Goal: Register for event/course

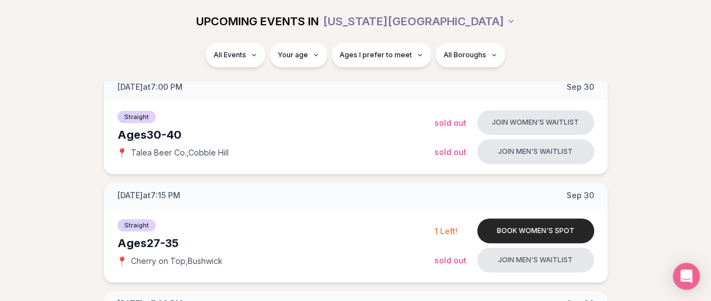
scroll to position [161, 0]
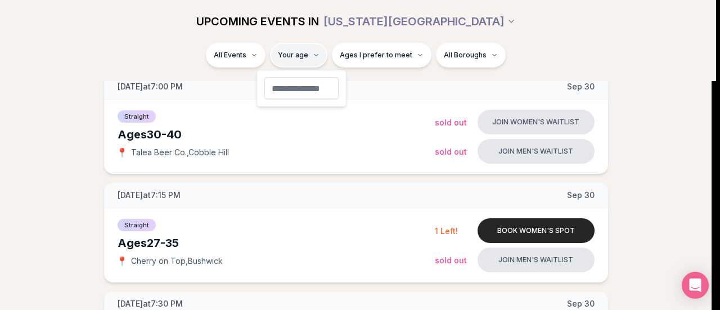
type input "**"
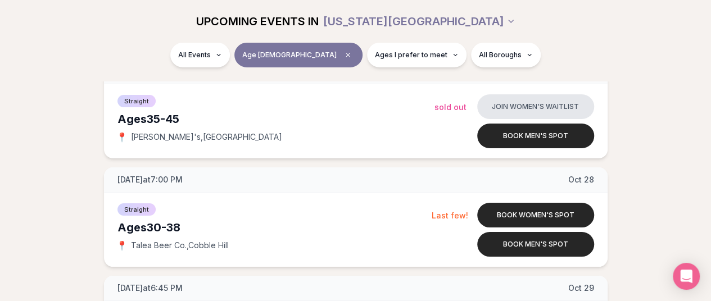
scroll to position [2025, 4]
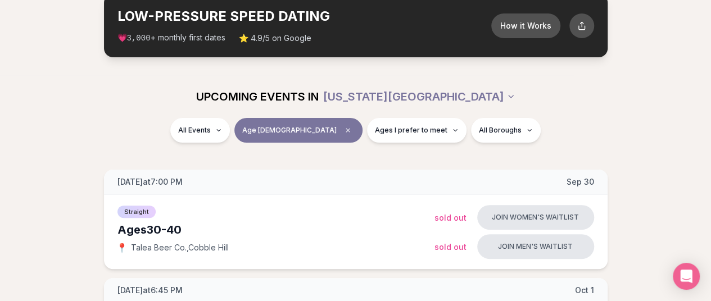
scroll to position [0, 4]
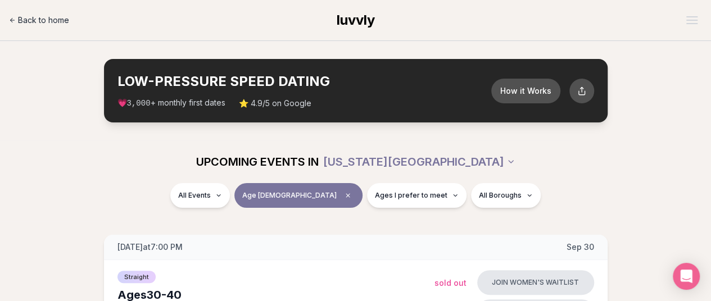
click at [53, 15] on span "Back to home" at bounding box center [43, 20] width 51 height 11
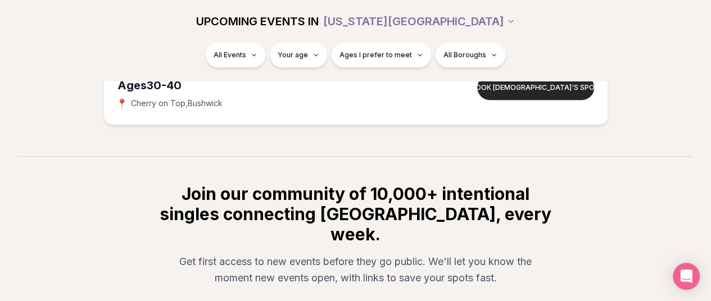
scroll to position [4549, 0]
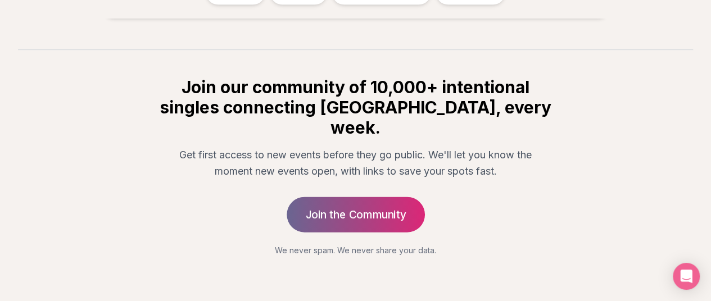
click at [347, 198] on link "Join the Community" at bounding box center [356, 214] width 138 height 35
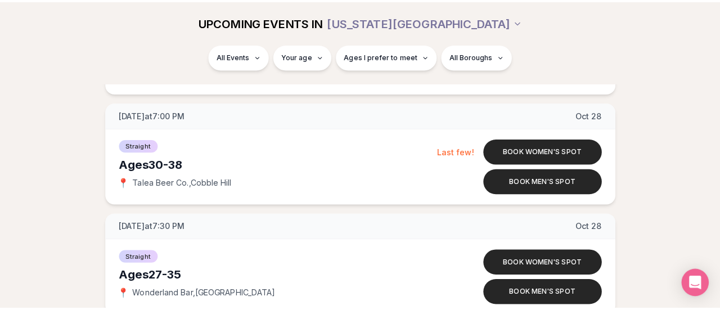
scroll to position [3733, 0]
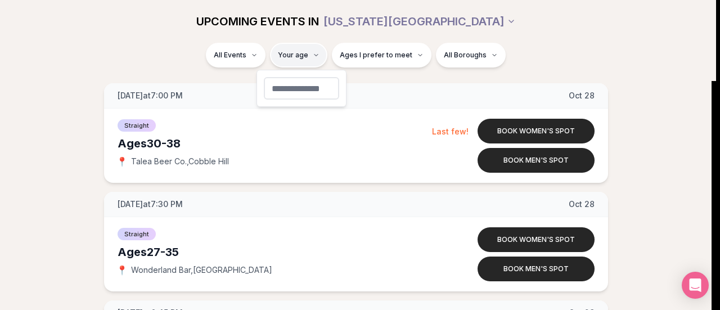
type input "**"
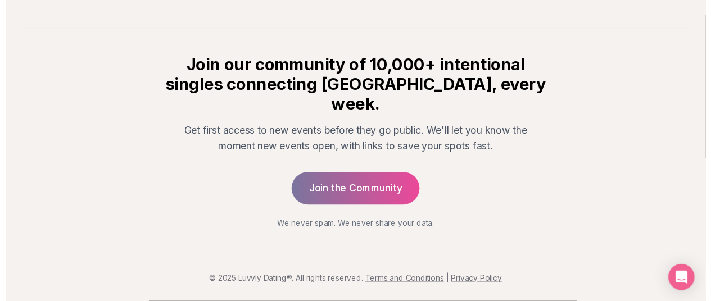
scroll to position [256, 0]
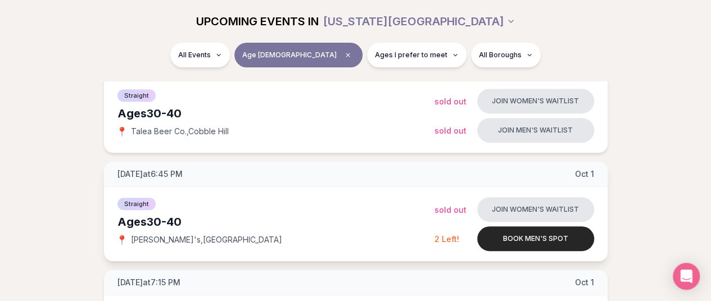
scroll to position [182, 0]
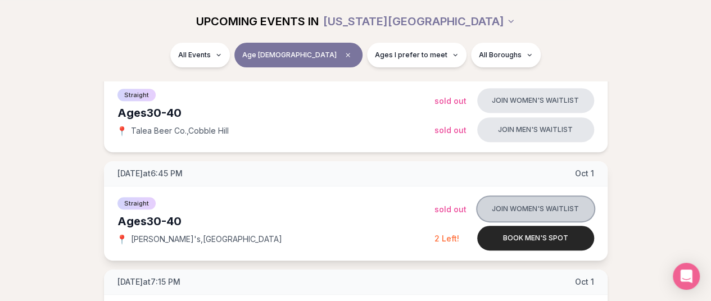
click at [566, 206] on button "Join women's waitlist" at bounding box center [535, 209] width 117 height 25
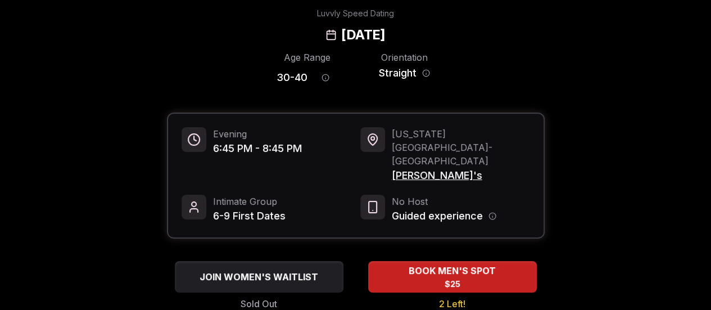
scroll to position [52, 0]
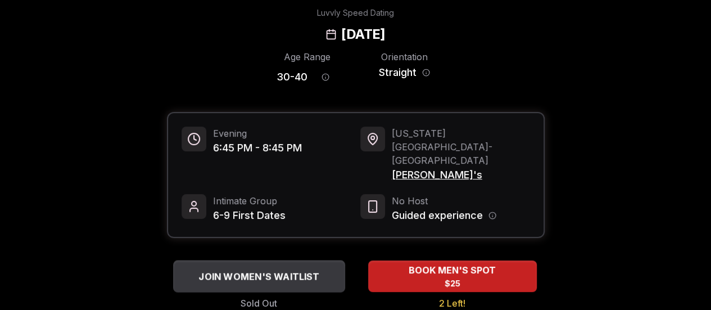
click at [247, 269] on span "JOIN WOMEN'S WAITLIST" at bounding box center [258, 275] width 125 height 13
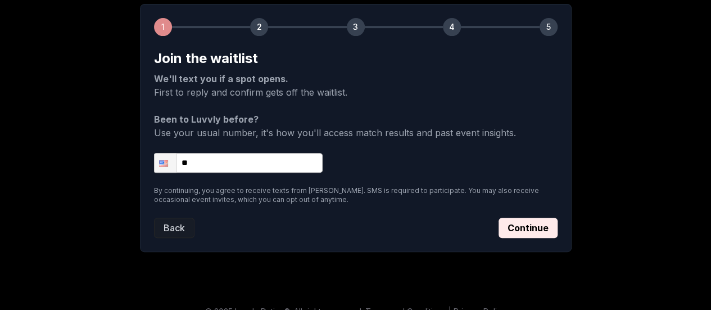
scroll to position [180, 0]
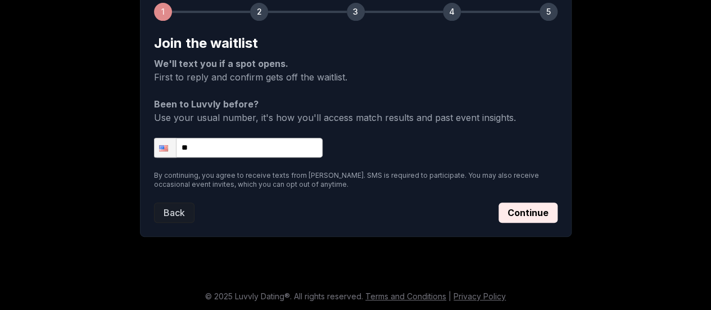
click at [265, 143] on input "**" at bounding box center [238, 148] width 169 height 20
type input "**********"
click at [543, 211] on button "Continue" at bounding box center [528, 212] width 59 height 20
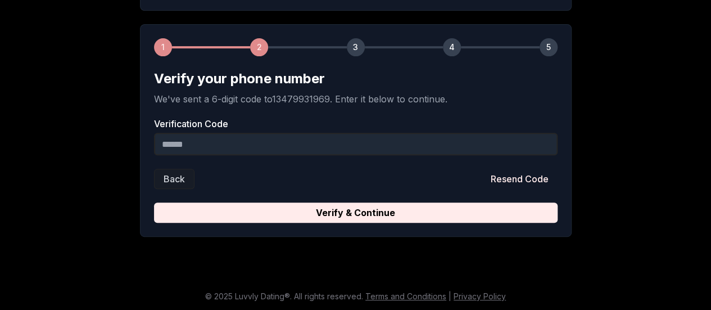
click at [293, 152] on input "Verification Code" at bounding box center [356, 144] width 404 height 22
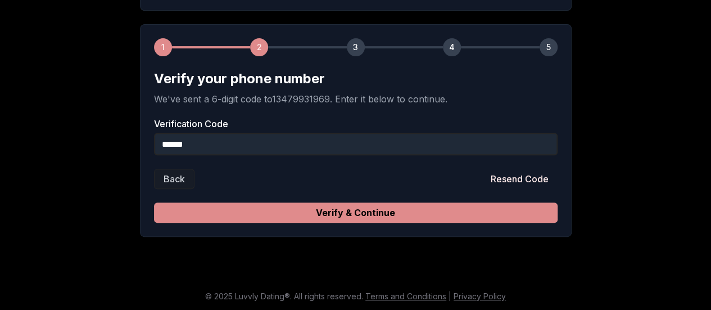
type input "******"
click at [400, 207] on button "Verify & Continue" at bounding box center [356, 212] width 404 height 20
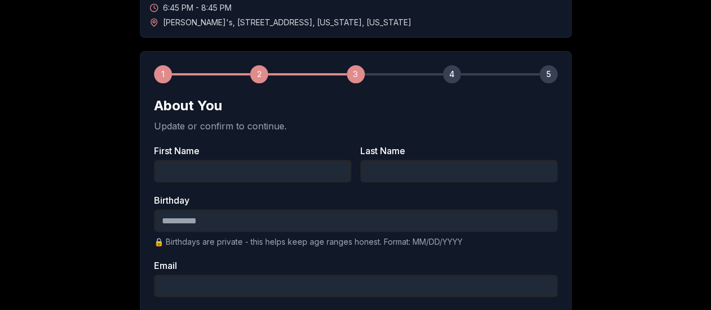
scroll to position [117, 0]
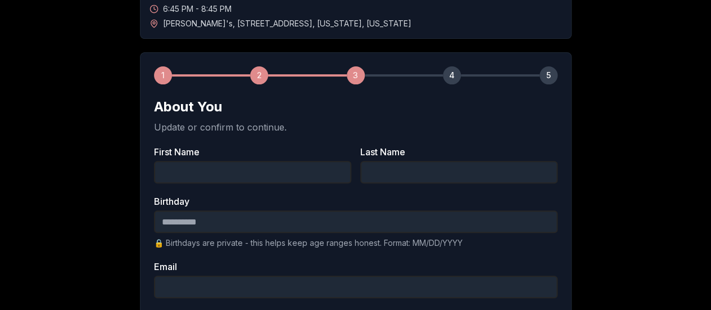
click at [245, 164] on input "First Name" at bounding box center [252, 172] width 197 height 22
type input "*****"
type input "******"
click at [213, 219] on input "Birthday" at bounding box center [356, 221] width 404 height 22
type input "**********"
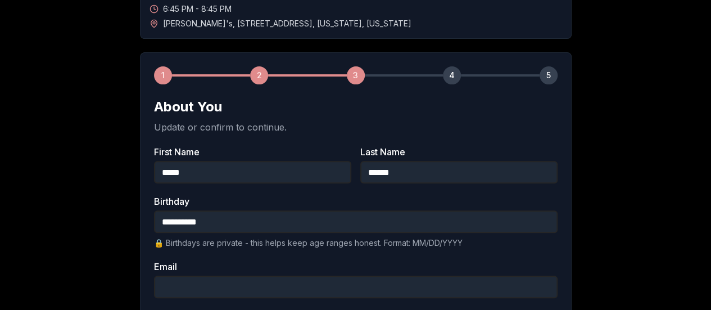
click at [271, 263] on label "Email" at bounding box center [356, 266] width 404 height 9
click at [271, 276] on input "Email" at bounding box center [356, 287] width 404 height 22
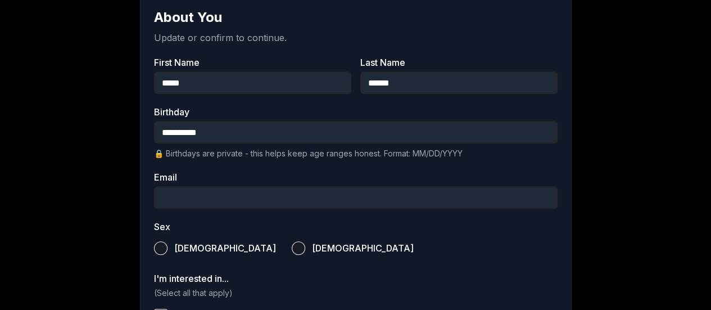
scroll to position [208, 0]
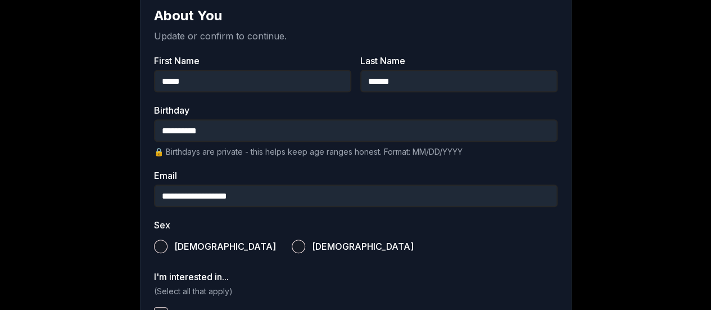
type input "**********"
click at [351, 242] on div "Male Female" at bounding box center [356, 246] width 404 height 25
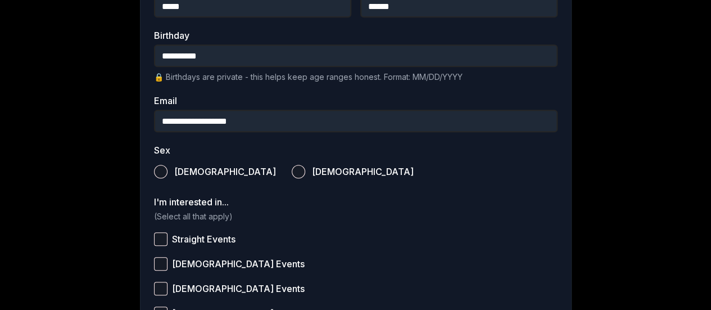
scroll to position [283, 0]
click at [292, 171] on button "Female" at bounding box center [298, 170] width 13 height 13
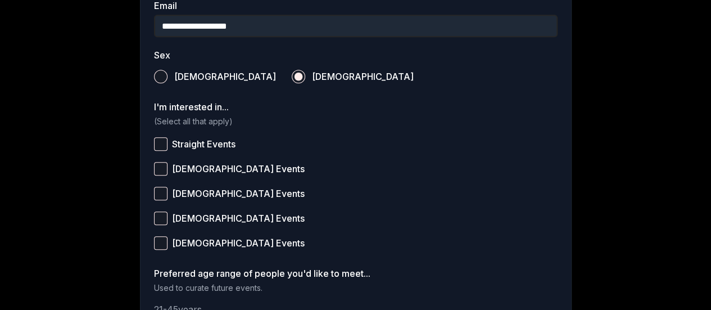
scroll to position [379, 0]
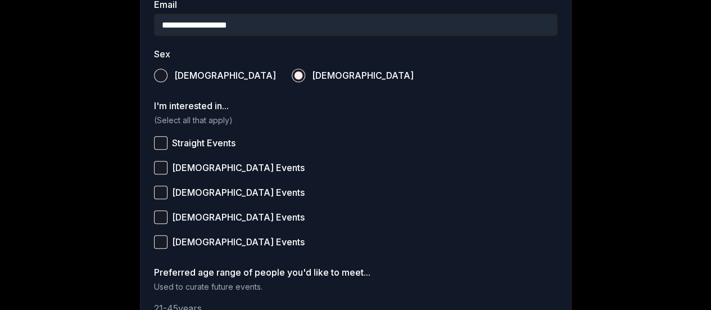
click at [183, 141] on span "Straight Events" at bounding box center [204, 142] width 64 height 9
click at [168, 141] on button "Straight Events" at bounding box center [160, 142] width 13 height 13
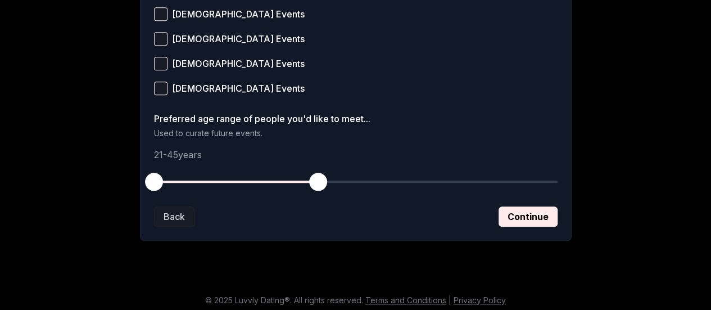
scroll to position [533, 0]
drag, startPoint x: 157, startPoint y: 177, endPoint x: 246, endPoint y: 178, distance: 88.9
click at [246, 178] on span "button" at bounding box center [243, 181] width 18 height 18
click at [316, 179] on span "button" at bounding box center [318, 181] width 18 height 18
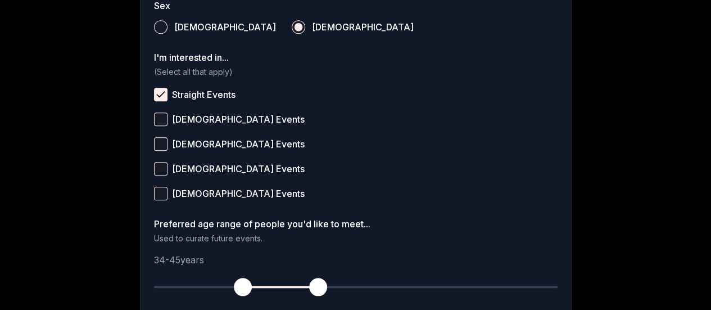
scroll to position [536, 0]
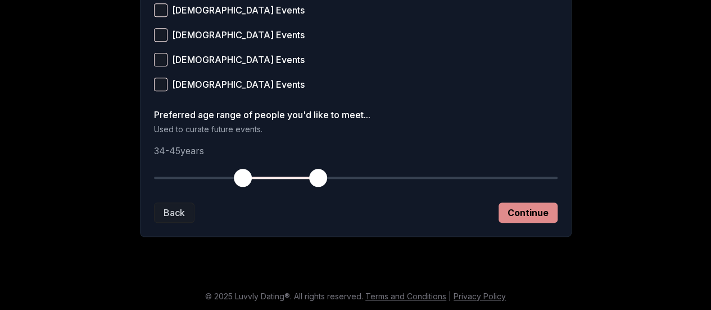
click at [543, 216] on button "Continue" at bounding box center [528, 212] width 59 height 20
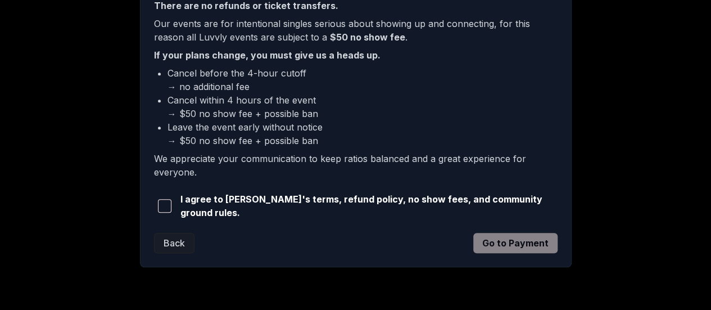
scroll to position [372, 0]
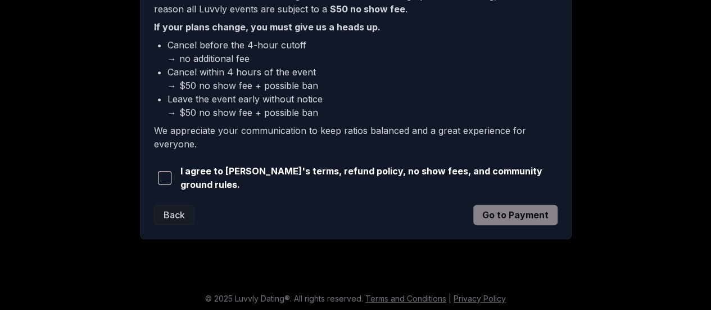
click at [166, 176] on span "button" at bounding box center [164, 177] width 13 height 13
click at [501, 219] on button "Go to Payment" at bounding box center [515, 215] width 84 height 20
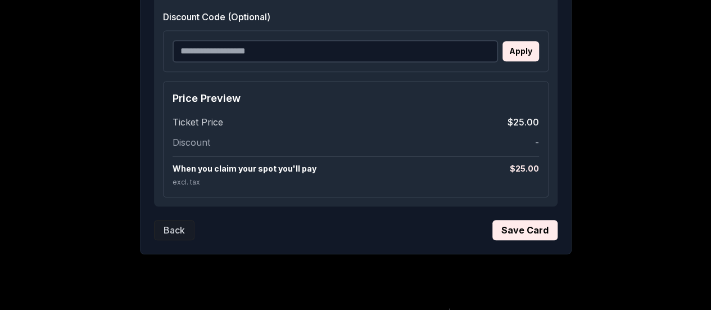
scroll to position [529, 0]
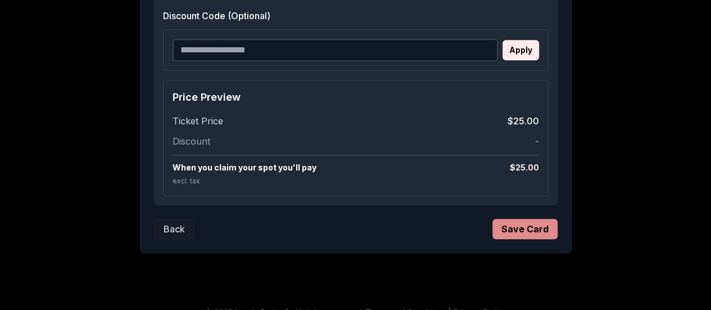
click at [543, 228] on button "Save Card" at bounding box center [525, 229] width 65 height 20
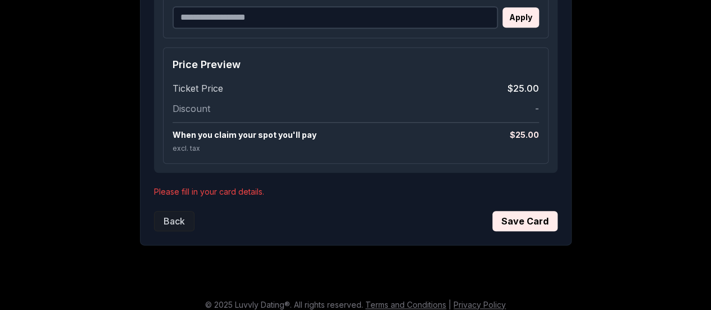
scroll to position [568, 0]
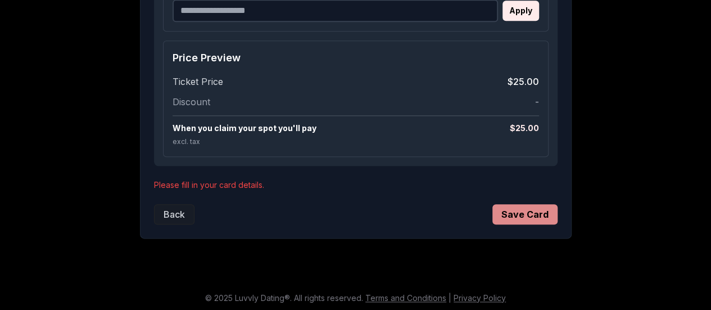
click at [527, 214] on button "Save Card" at bounding box center [525, 214] width 65 height 20
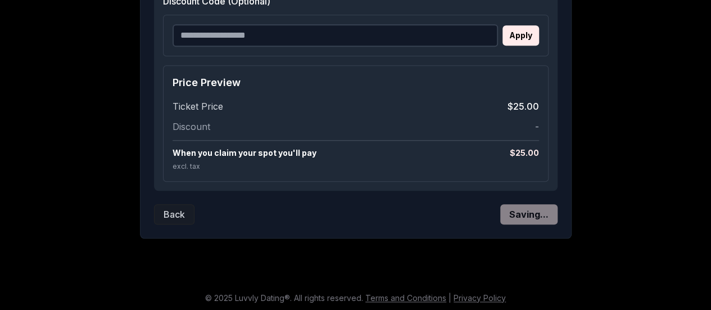
scroll to position [168, 0]
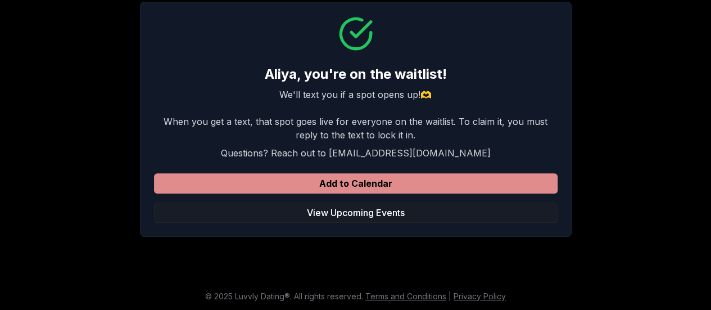
click at [362, 183] on button "Add to Calendar" at bounding box center [356, 183] width 404 height 20
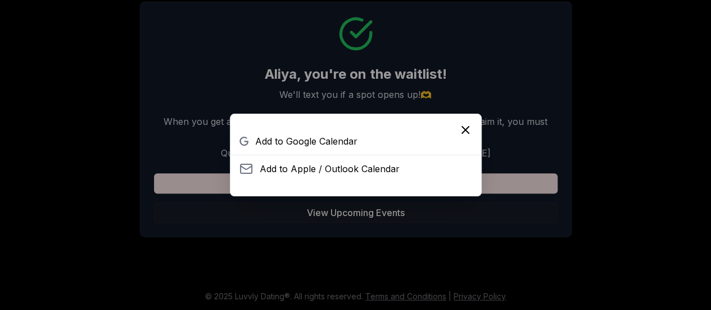
click at [459, 127] on icon "Close" at bounding box center [465, 129] width 13 height 13
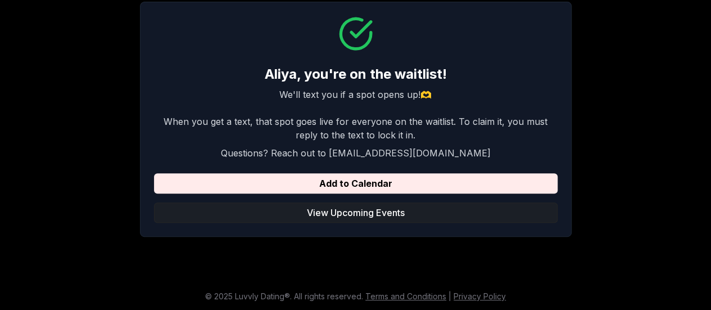
click at [343, 207] on button "View Upcoming Events" at bounding box center [356, 212] width 404 height 20
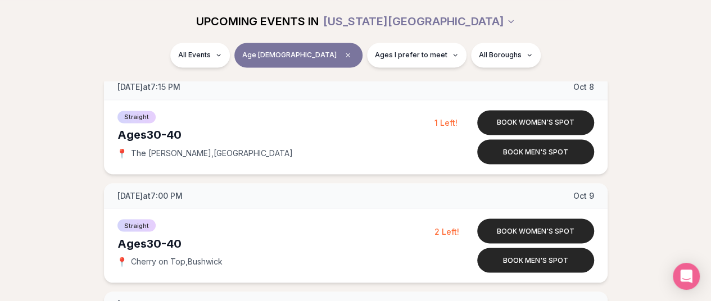
scroll to position [907, 0]
